Goal: Task Accomplishment & Management: Complete application form

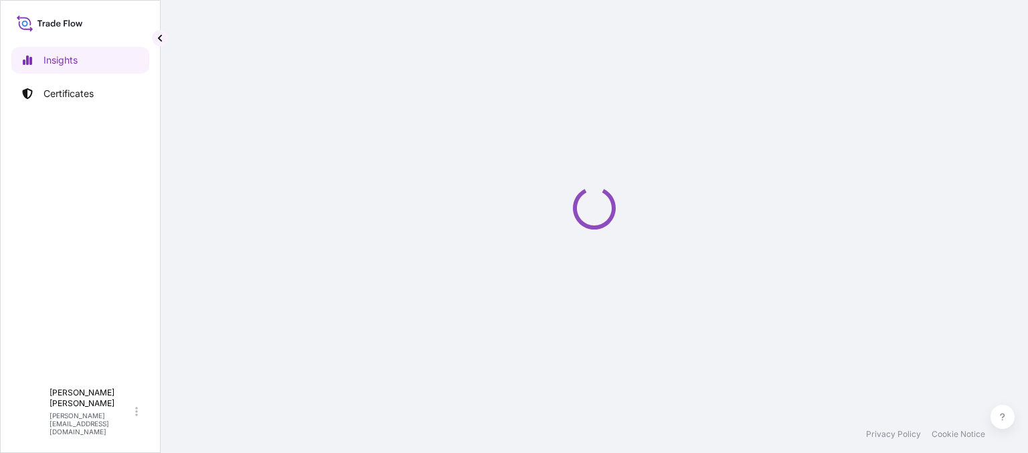
select select "2025"
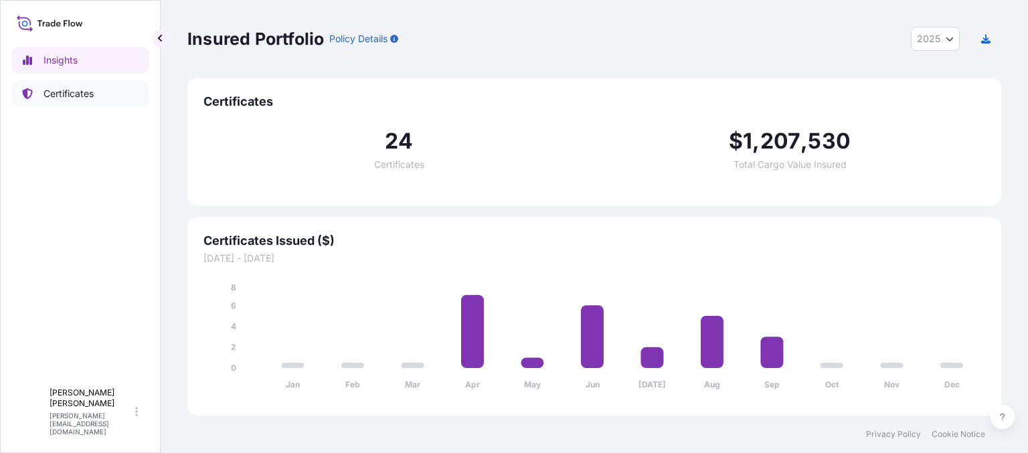
click at [80, 90] on p "Certificates" at bounding box center [69, 93] width 50 height 13
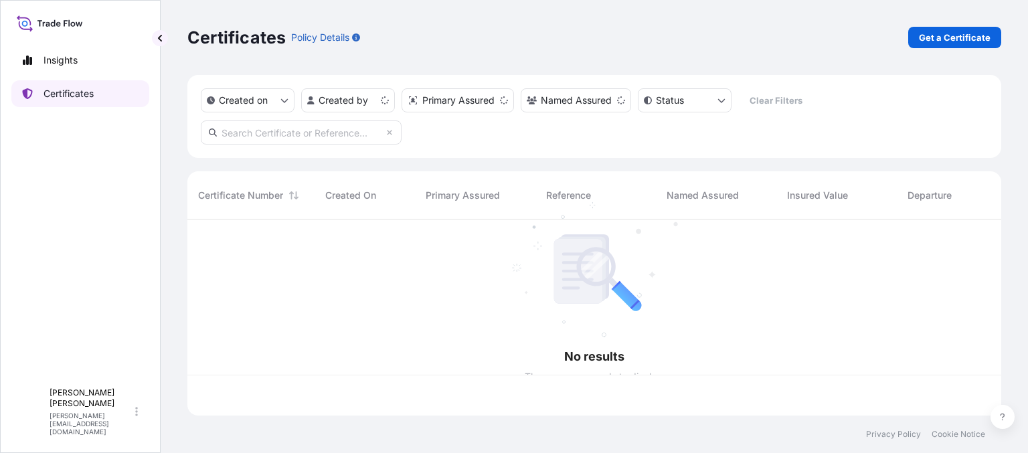
scroll to position [193, 804]
click at [926, 25] on div "Certificates Policy Details Get a Certificate" at bounding box center [594, 37] width 814 height 75
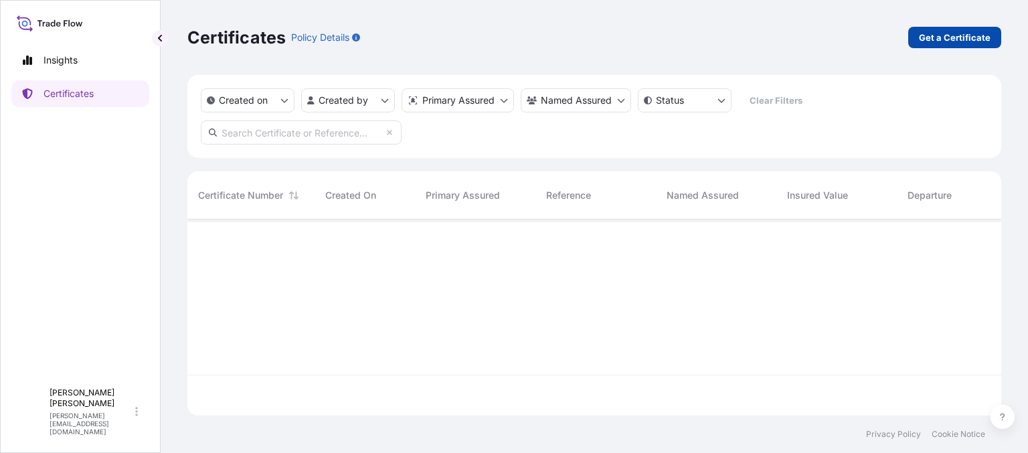
click at [933, 37] on p "Get a Certificate" at bounding box center [955, 37] width 72 height 13
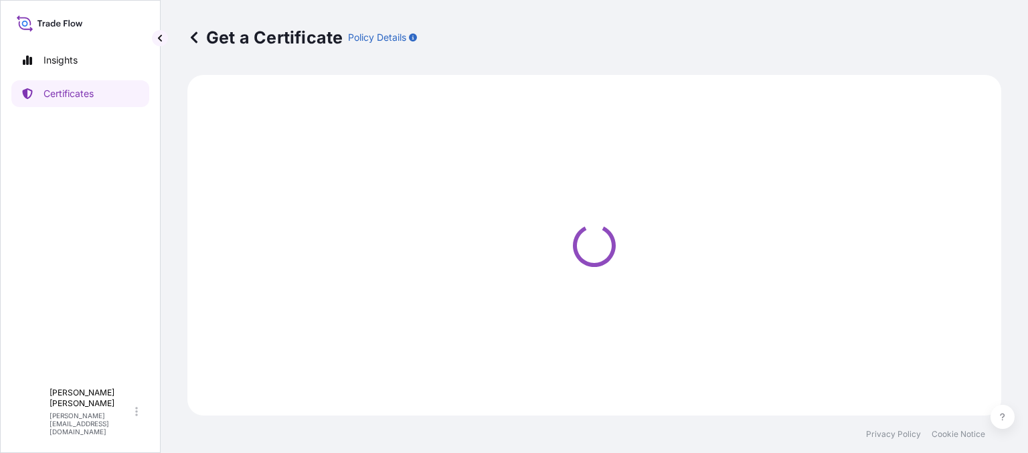
select select "Ocean Vessel"
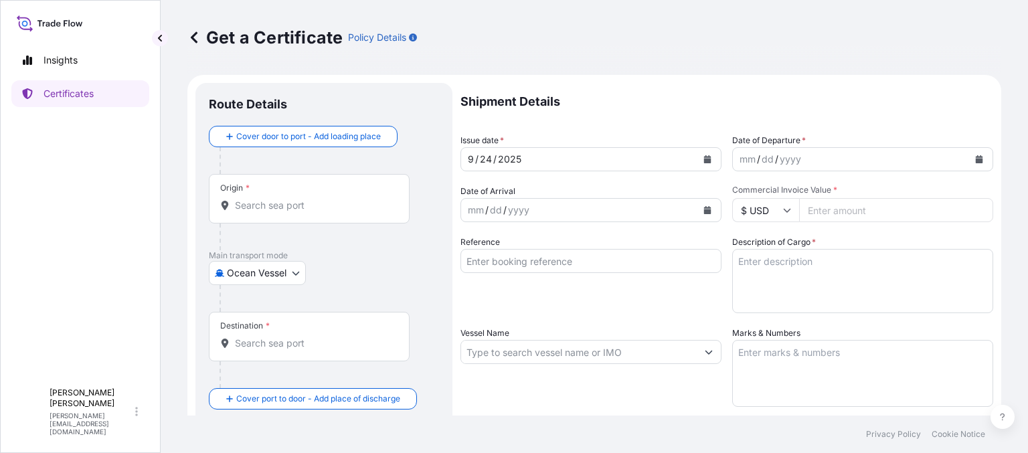
click at [325, 206] on input "Origin *" at bounding box center [314, 205] width 158 height 13
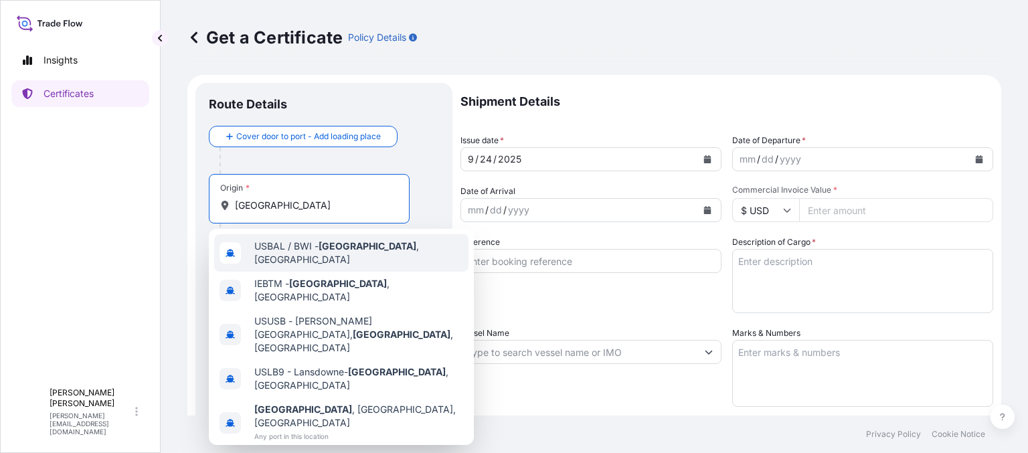
click at [298, 248] on span "USBAL / BWI - [GEOGRAPHIC_DATA] , [GEOGRAPHIC_DATA]" at bounding box center [358, 253] width 209 height 27
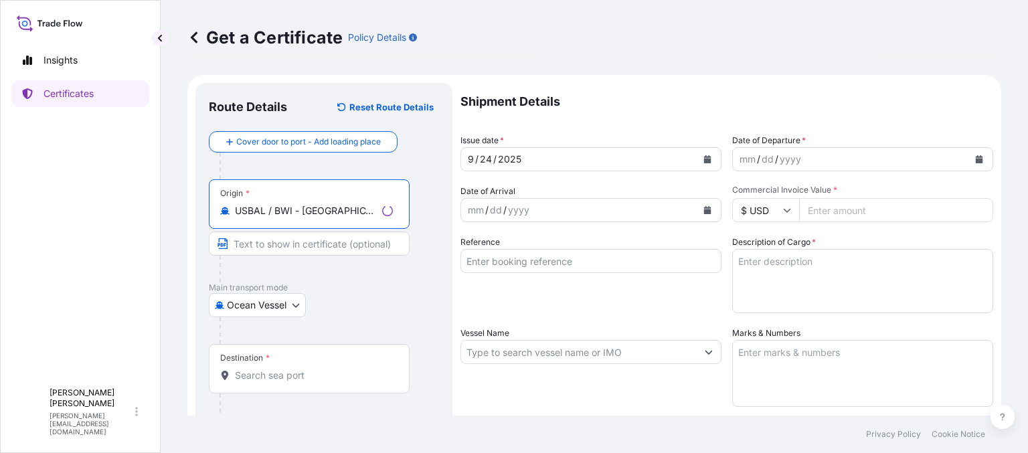
type input "USBAL / BWI - [GEOGRAPHIC_DATA], [GEOGRAPHIC_DATA]"
click at [303, 360] on div "Destination *" at bounding box center [309, 369] width 201 height 50
click at [303, 369] on input "Destination *" at bounding box center [314, 375] width 158 height 13
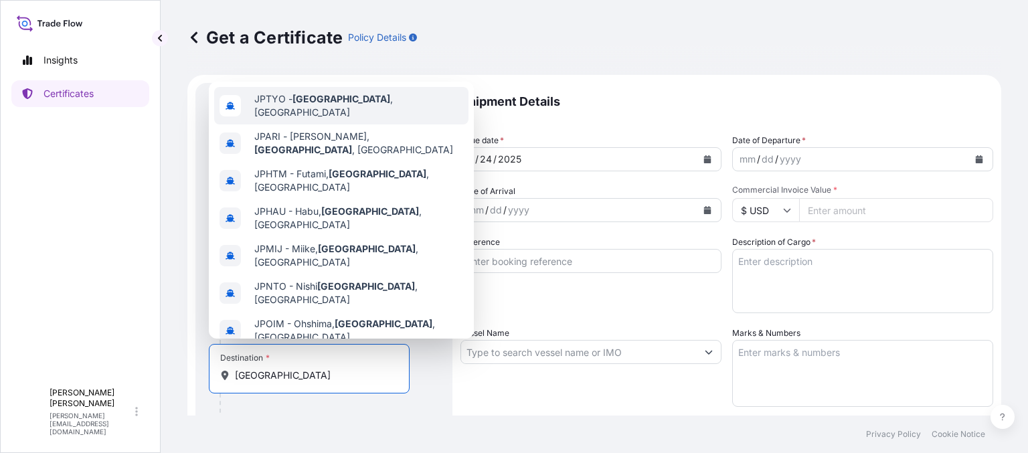
click at [330, 104] on span "JPTYO - [GEOGRAPHIC_DATA] , [GEOGRAPHIC_DATA]" at bounding box center [358, 105] width 209 height 27
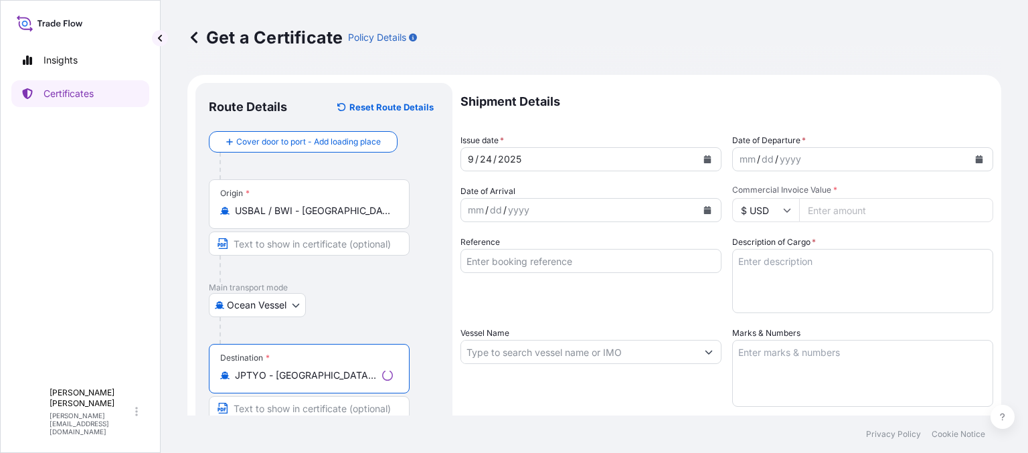
type input "JPTYO - [GEOGRAPHIC_DATA], [GEOGRAPHIC_DATA]"
click at [807, 149] on div "mm / dd / yyyy" at bounding box center [851, 159] width 236 height 24
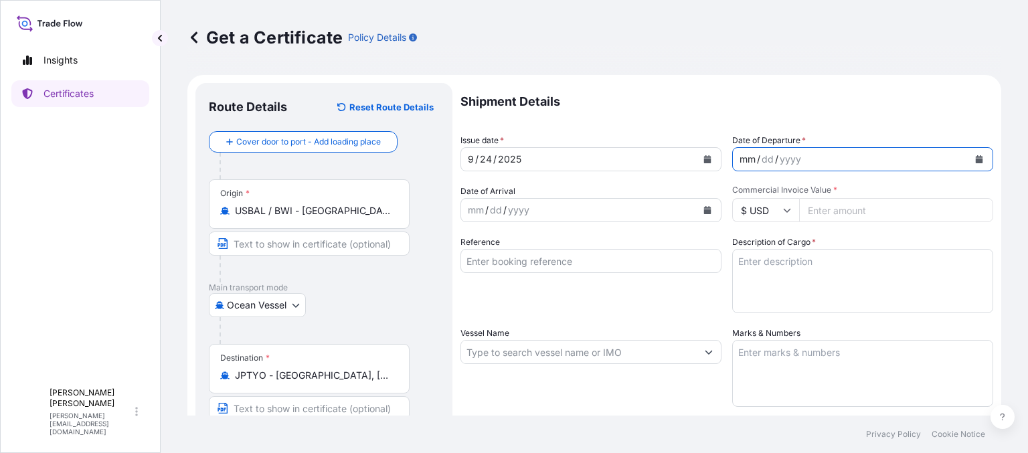
click at [980, 151] on div "mm / dd / yyyy" at bounding box center [862, 159] width 261 height 24
click at [968, 163] on button "Calendar" at bounding box center [978, 159] width 21 height 21
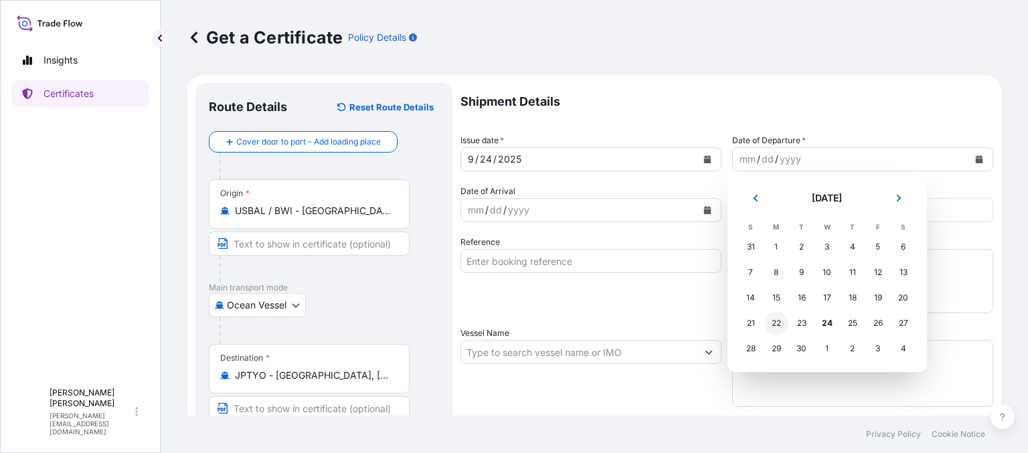
click at [774, 327] on div "22" at bounding box center [776, 323] width 24 height 24
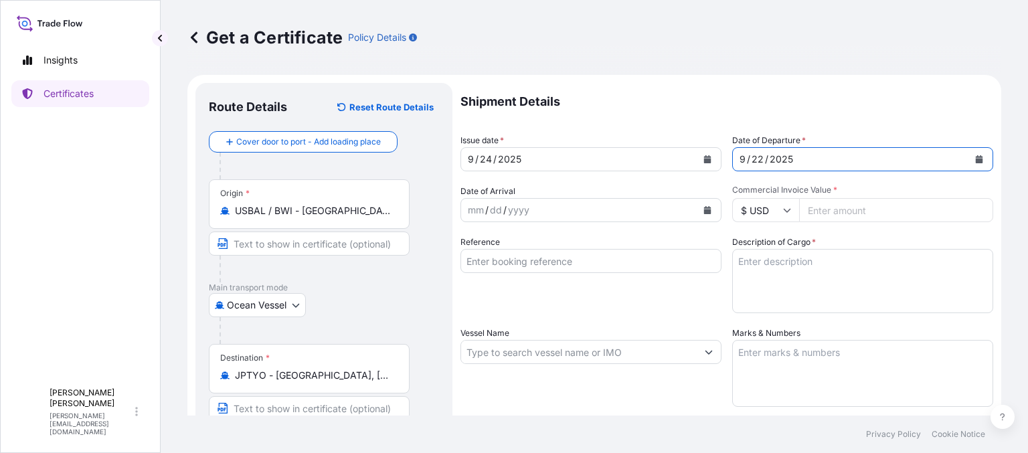
click at [837, 207] on input "Commercial Invoice Value *" at bounding box center [896, 210] width 194 height 24
click at [857, 215] on input "Commercial Invoice Value *" at bounding box center [896, 210] width 194 height 24
paste input "44256"
type input "44256"
click at [522, 257] on input "Reference" at bounding box center [590, 261] width 261 height 24
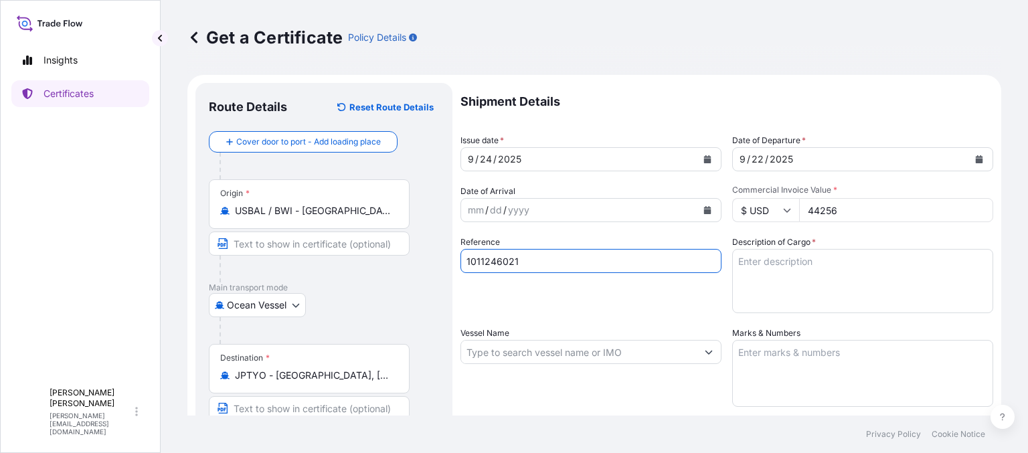
type input "1011246021"
click at [794, 262] on textarea "Description of Cargo *" at bounding box center [862, 281] width 261 height 64
type textarea "1X20' CONT STC 10 PALLETS GRAPHITE GW:8673KGS"
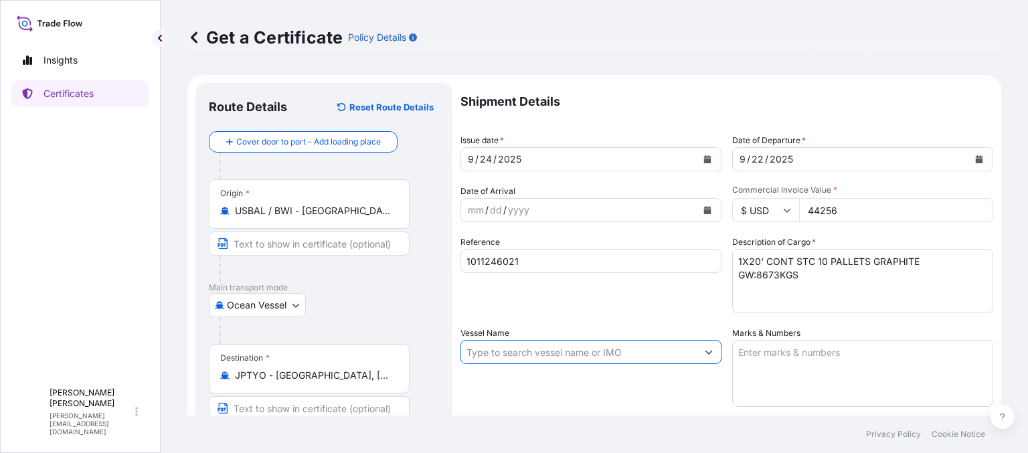
click at [560, 348] on input "Vessel Name" at bounding box center [579, 352] width 236 height 24
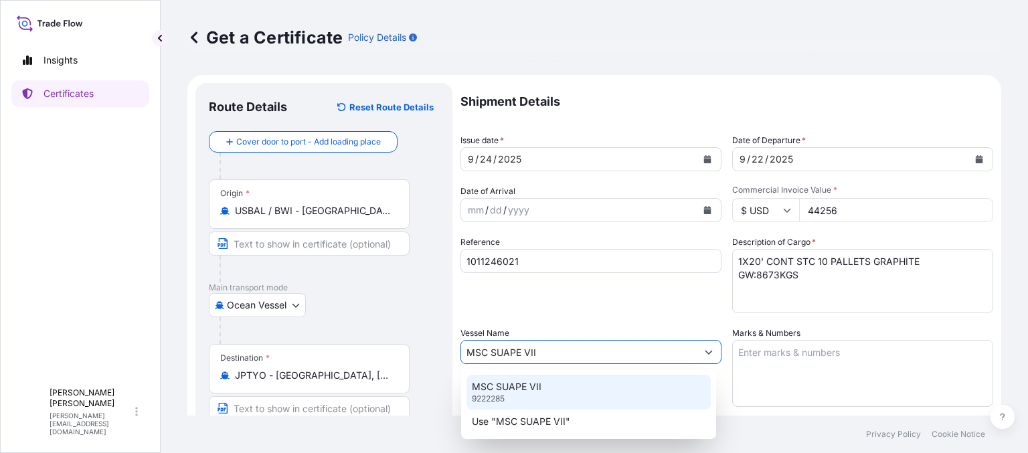
click at [559, 381] on div "MSC SUAPE VII 9222285" at bounding box center [588, 392] width 244 height 35
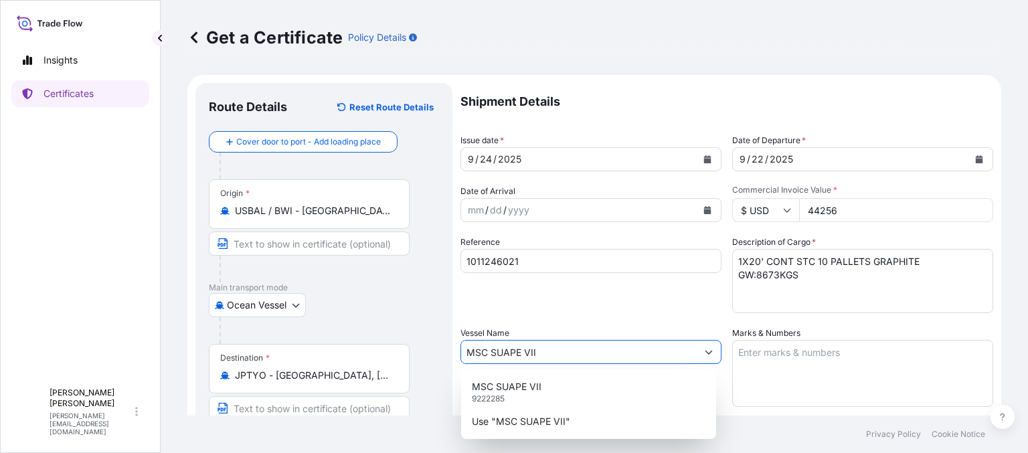
type input "MSC SUAPE VII"
click at [827, 383] on textarea "Marks & Numbers" at bounding box center [862, 373] width 261 height 67
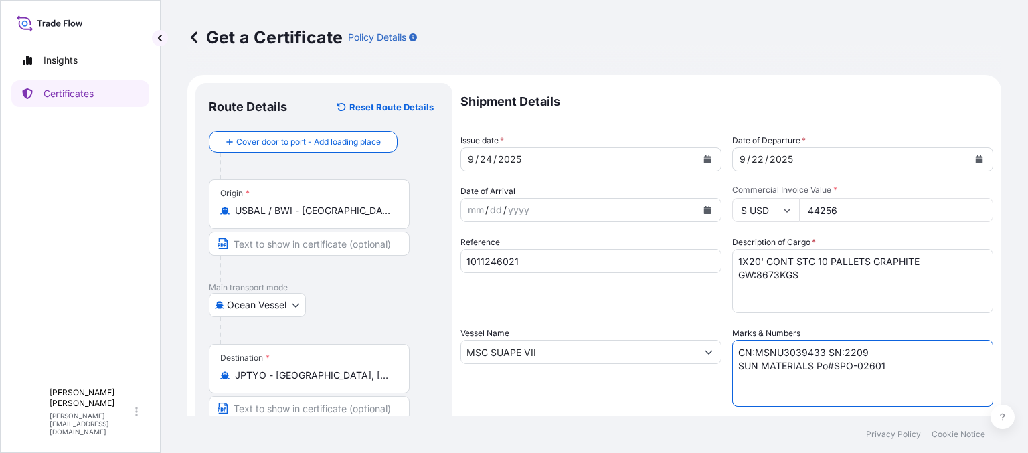
click at [820, 370] on textarea "CN:MSNU3039433 SN:2209 SUN MATERIALS Po#SPO-02601" at bounding box center [862, 373] width 261 height 67
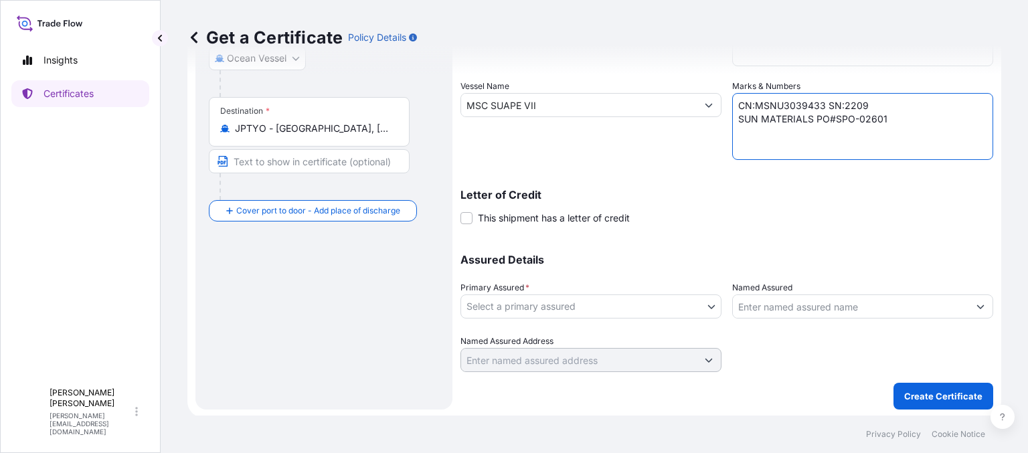
scroll to position [249, 0]
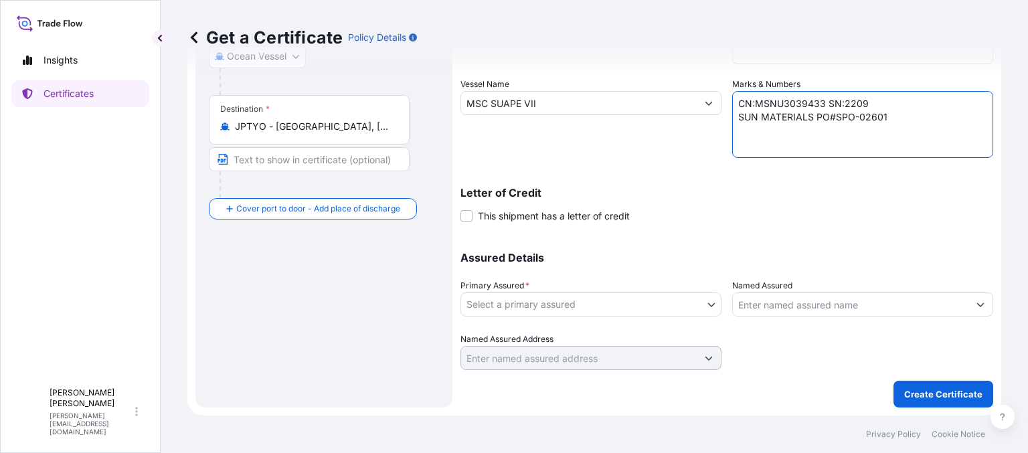
type textarea "CN:MSNU3039433 SN:2209 SUN MATERIALS PO#SPO-02601"
click at [591, 330] on div "Assured Details Primary Assured * Select a primary assured [PERSON_NAME] Carbon…" at bounding box center [726, 303] width 533 height 134
click at [591, 303] on body "Insights Certificates A [PERSON_NAME] [PERSON_NAME][EMAIL_ADDRESS][DOMAIN_NAME]…" at bounding box center [514, 226] width 1028 height 453
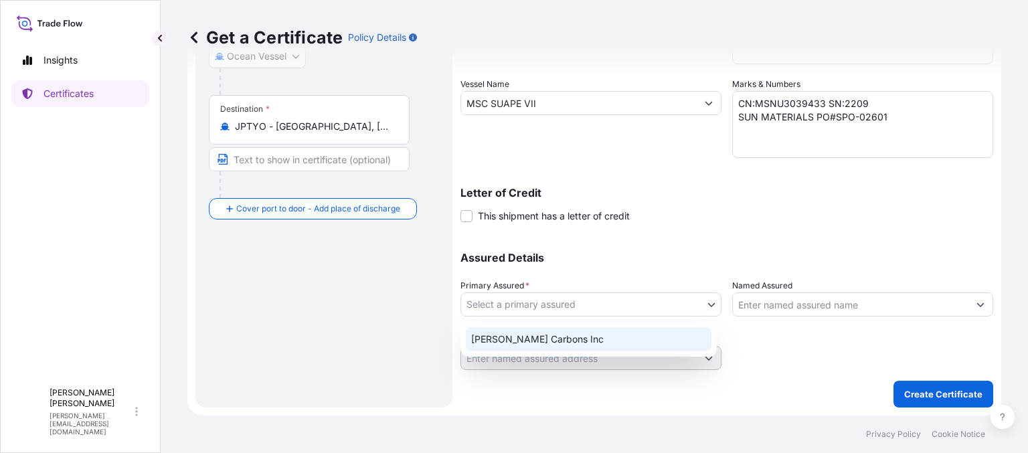
click at [588, 341] on div "[PERSON_NAME] Carbons Inc" at bounding box center [589, 339] width 246 height 24
select select "31420"
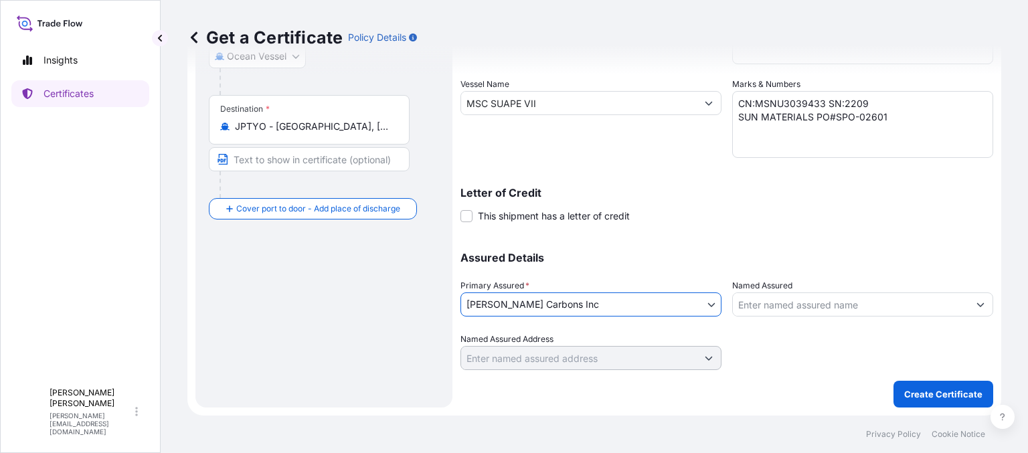
click at [787, 303] on input "Named Assured" at bounding box center [851, 304] width 236 height 24
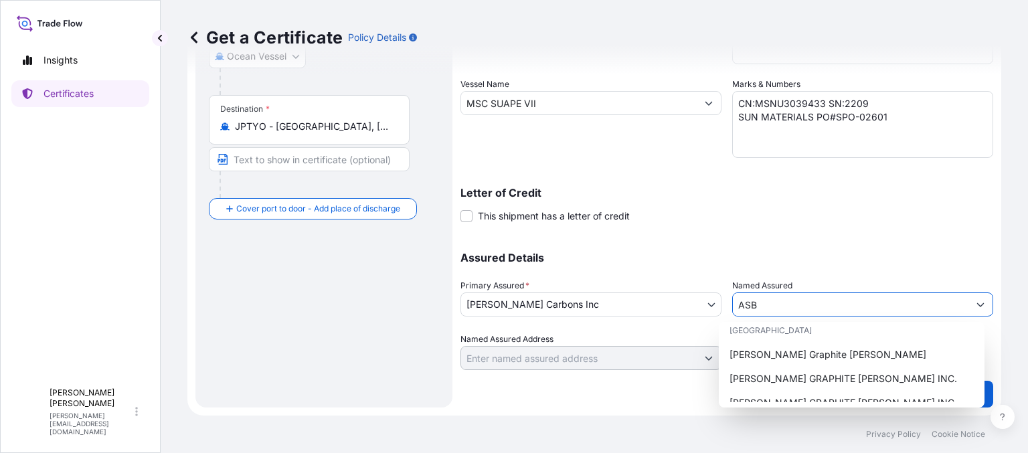
scroll to position [201, 0]
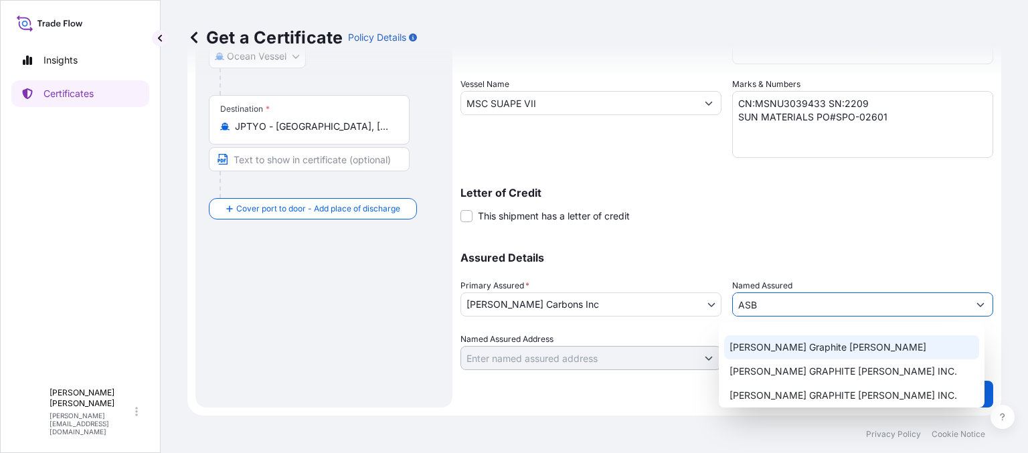
click at [788, 349] on span "[PERSON_NAME] Graphite [PERSON_NAME]" at bounding box center [828, 347] width 197 height 13
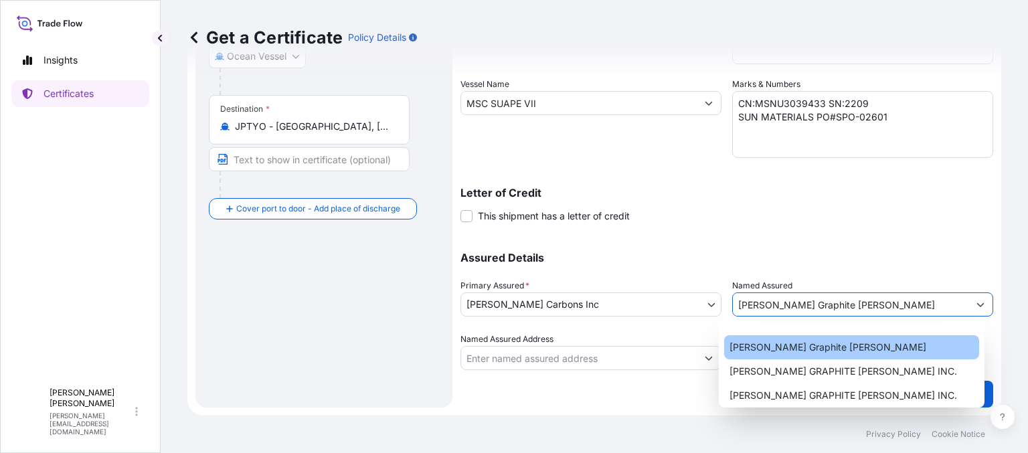
type input "[PERSON_NAME] Graphite [PERSON_NAME]"
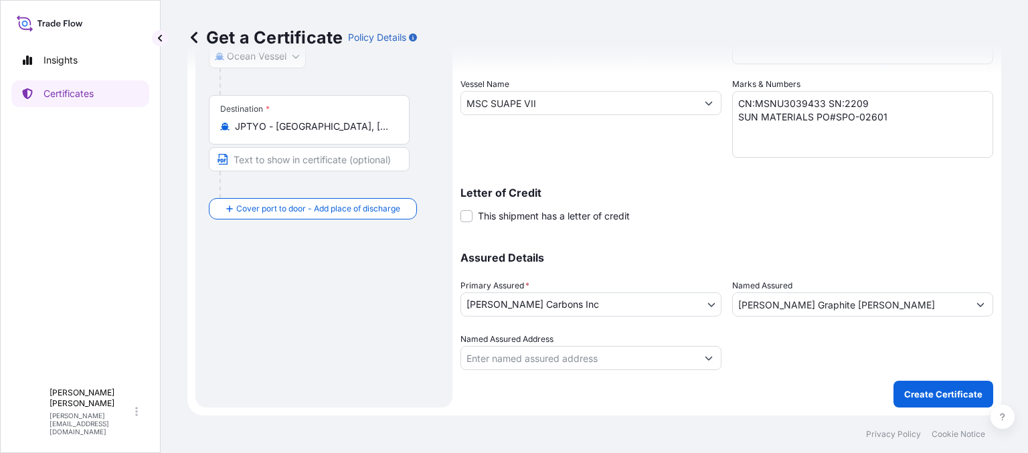
drag, startPoint x: 789, startPoint y: 252, endPoint x: 817, endPoint y: 283, distance: 41.7
click at [790, 252] on div "Assured Details Primary Assured * [PERSON_NAME] Carbons Inc [PERSON_NAME] Carbo…" at bounding box center [726, 303] width 533 height 134
click at [920, 396] on p "Create Certificate" at bounding box center [943, 394] width 78 height 13
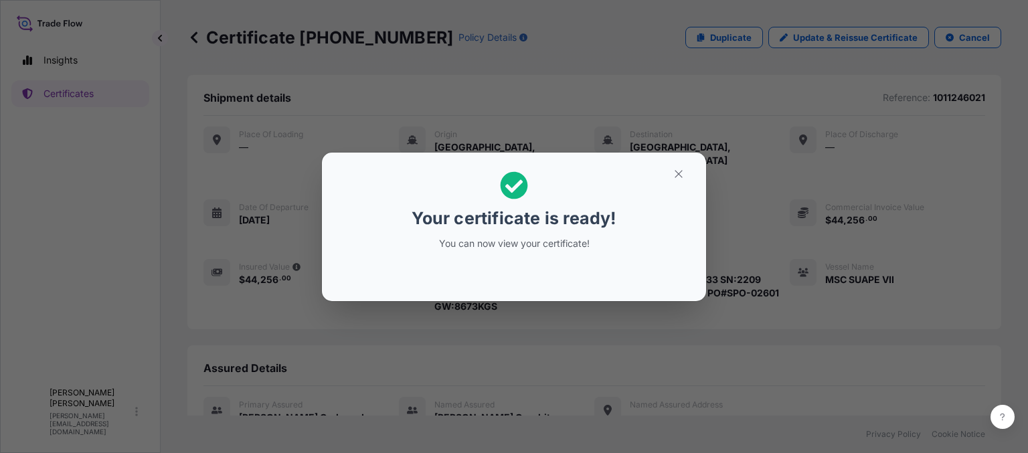
click at [729, 344] on div "Your certificate is ready! You can now view your certificate!" at bounding box center [514, 226] width 1028 height 453
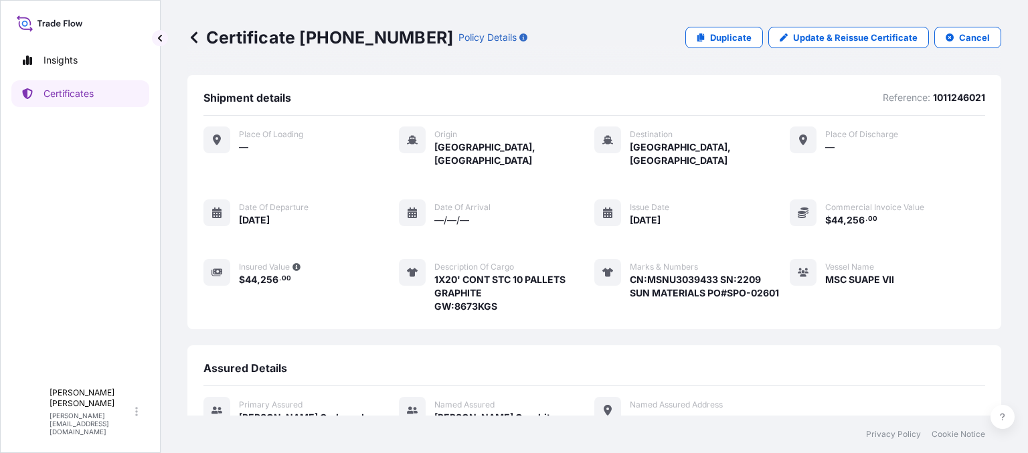
scroll to position [296, 0]
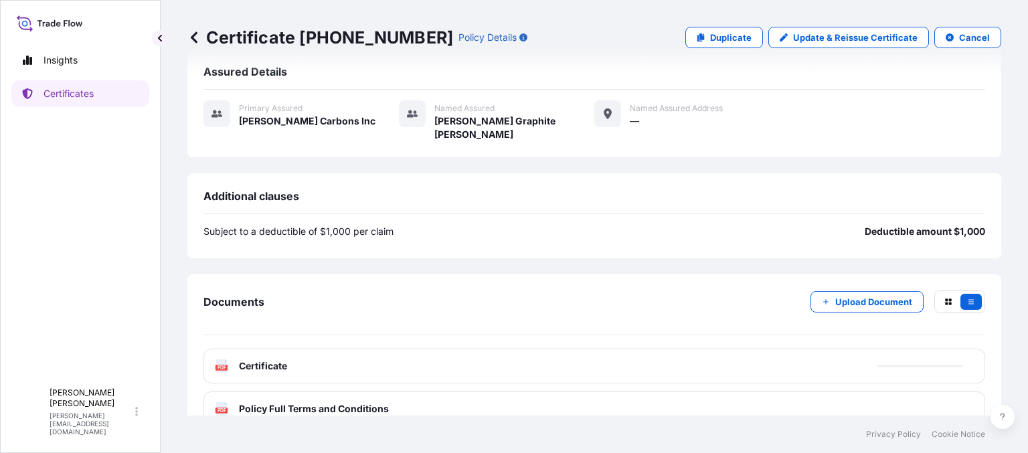
click at [622, 349] on div "PDF Certificate" at bounding box center [594, 366] width 782 height 35
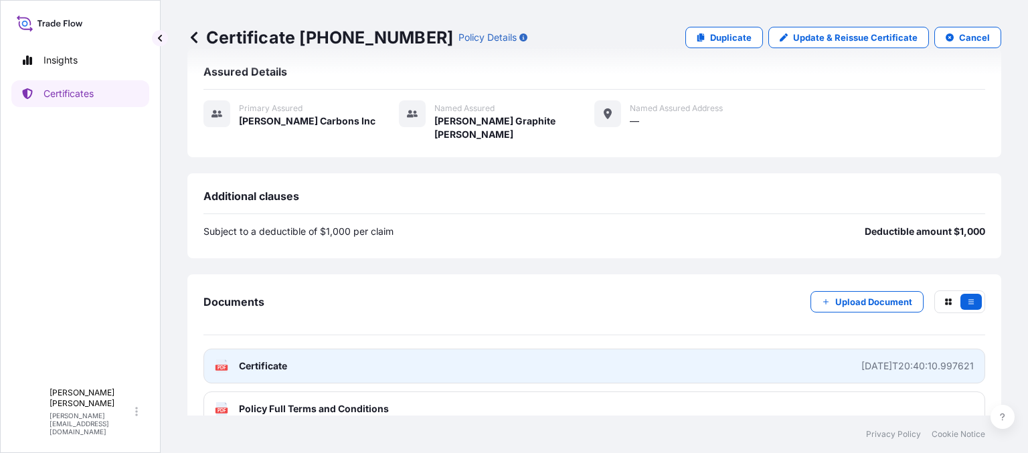
click at [881, 352] on link "PDF Certificate [DATE]T20:40:10.997621" at bounding box center [594, 366] width 782 height 35
